Goal: Task Accomplishment & Management: Use online tool/utility

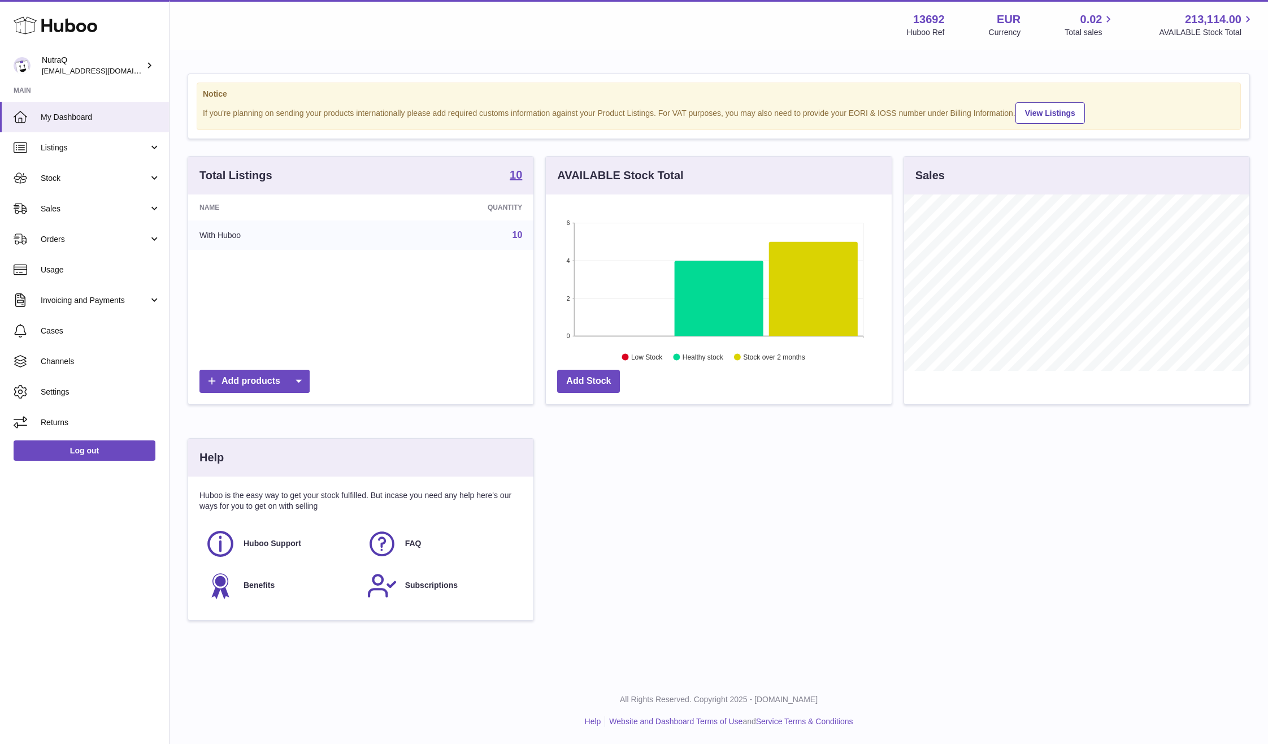
scroll to position [176, 346]
click at [62, 201] on link "Sales" at bounding box center [84, 208] width 169 height 31
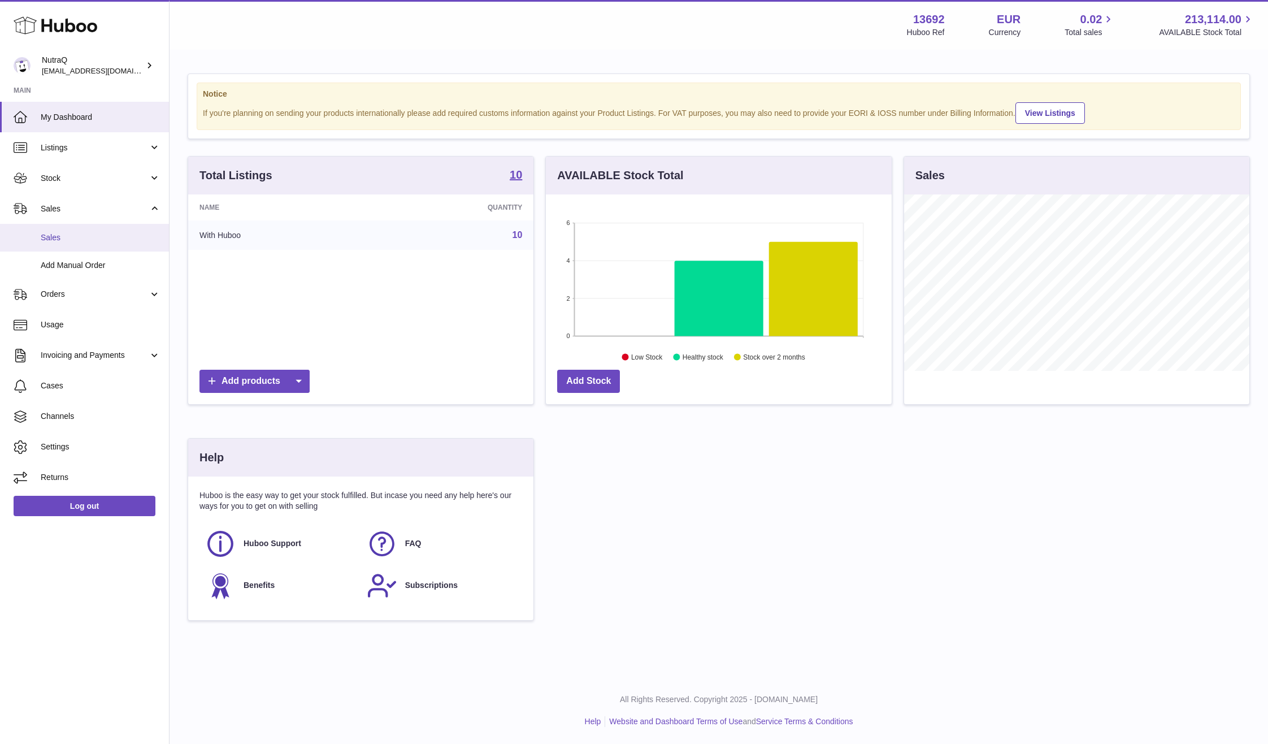
click at [125, 229] on link "Sales" at bounding box center [84, 238] width 169 height 28
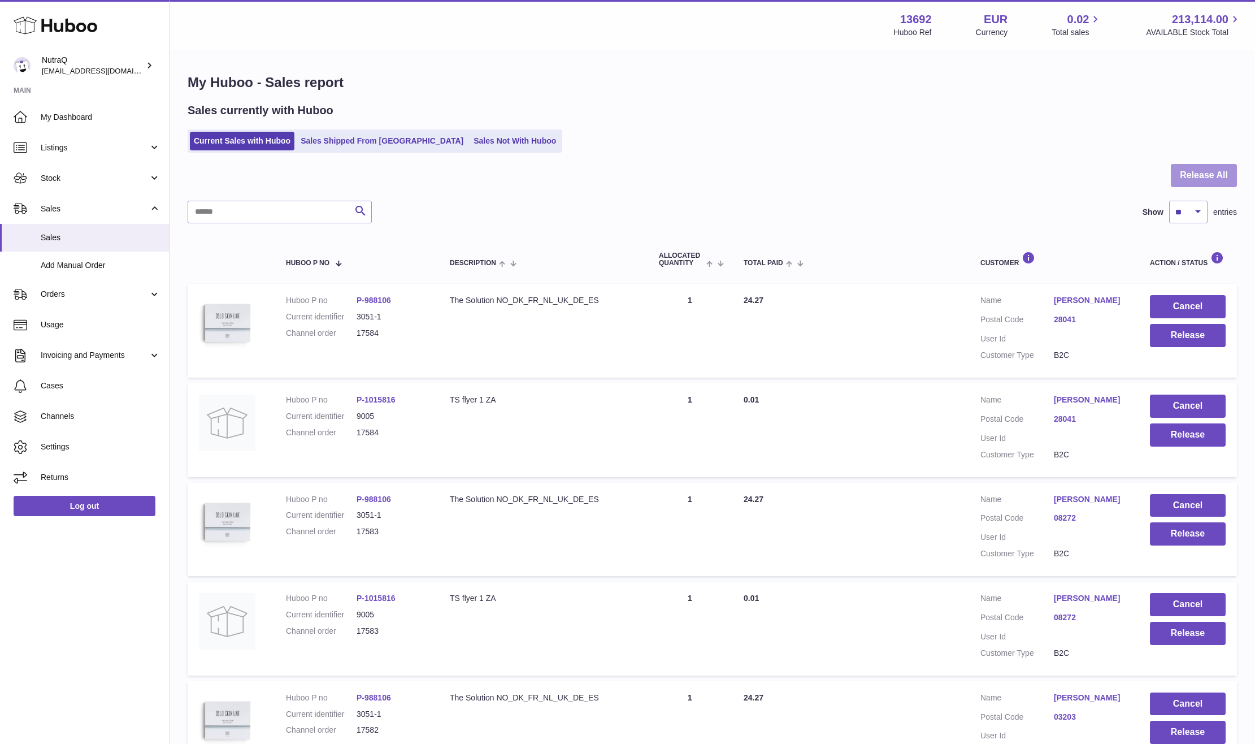
click at [1190, 177] on button "Release All" at bounding box center [1204, 175] width 66 height 23
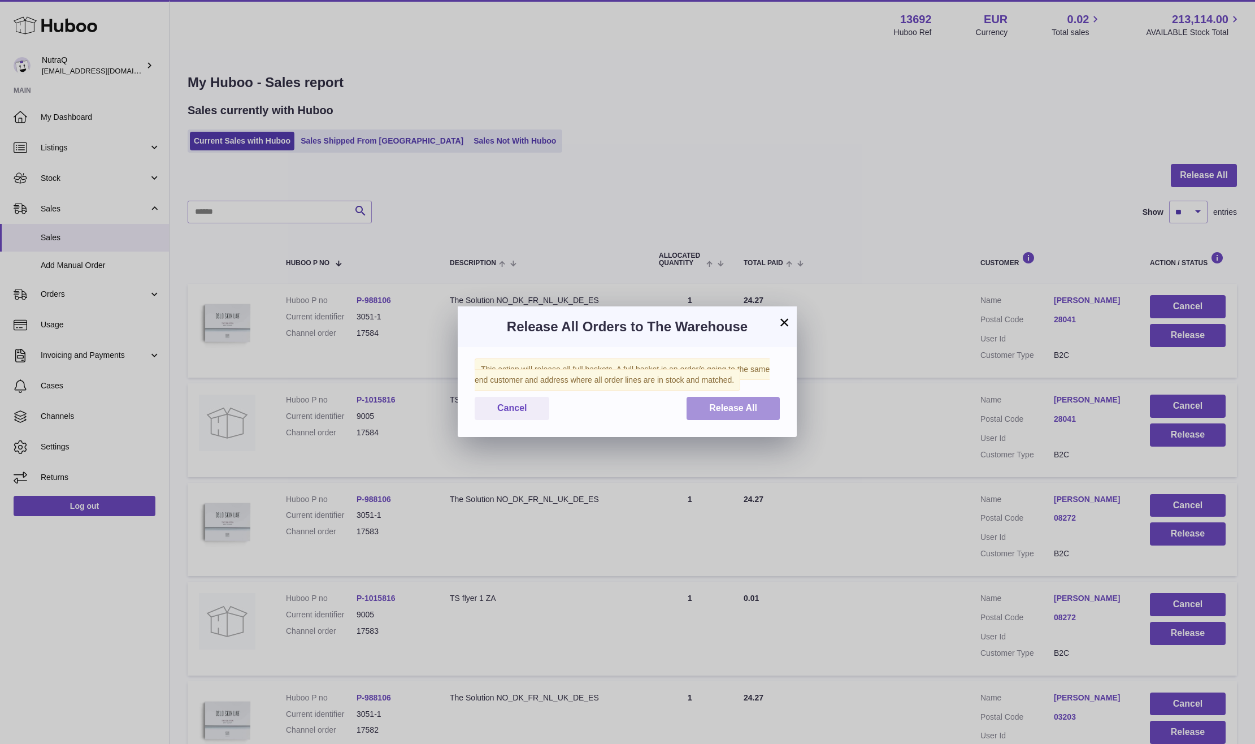
click at [698, 405] on button "Release All" at bounding box center [733, 408] width 93 height 23
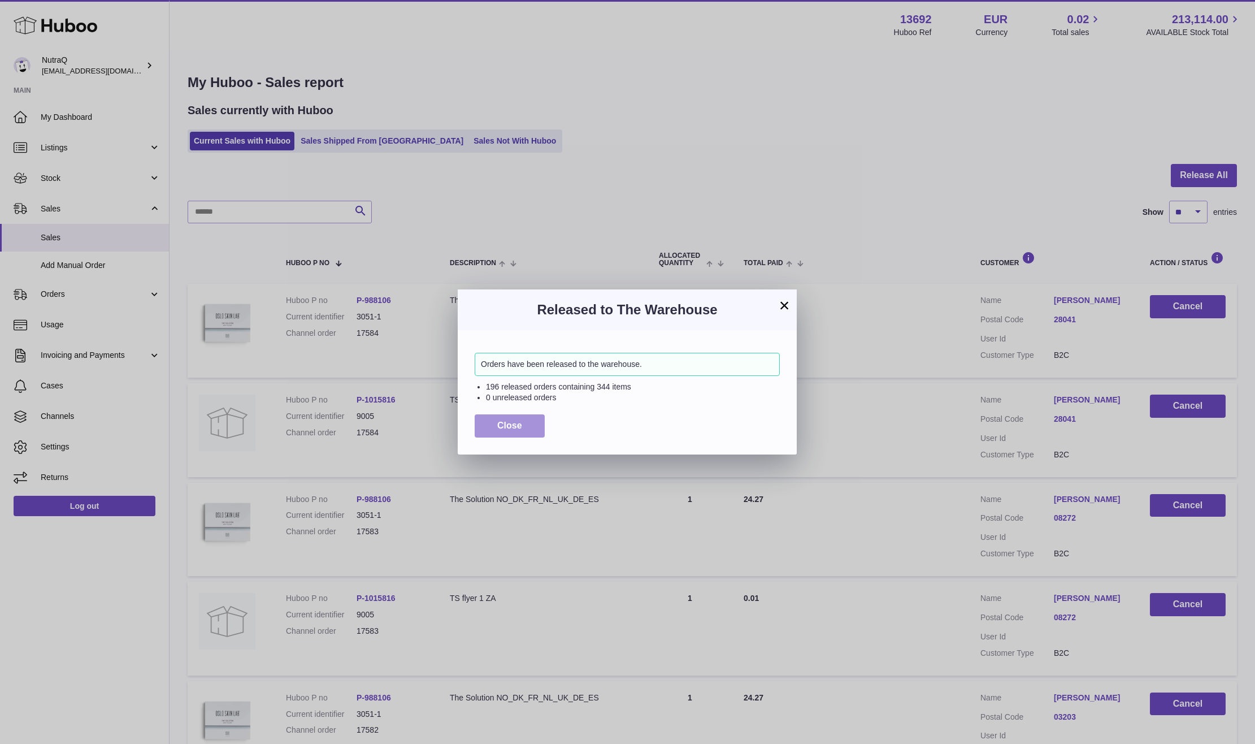
click at [511, 425] on span "Close" at bounding box center [509, 425] width 25 height 10
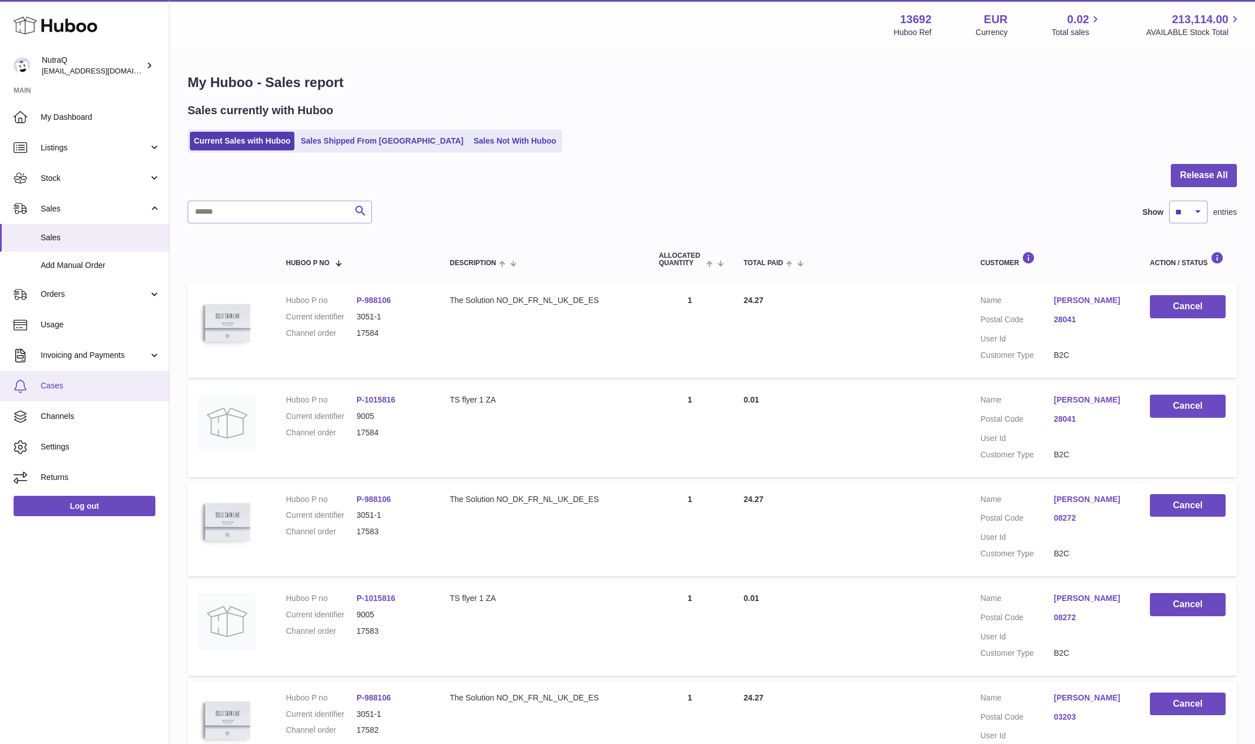
click at [84, 393] on link "Cases" at bounding box center [84, 386] width 169 height 31
